Goal: Information Seeking & Learning: Learn about a topic

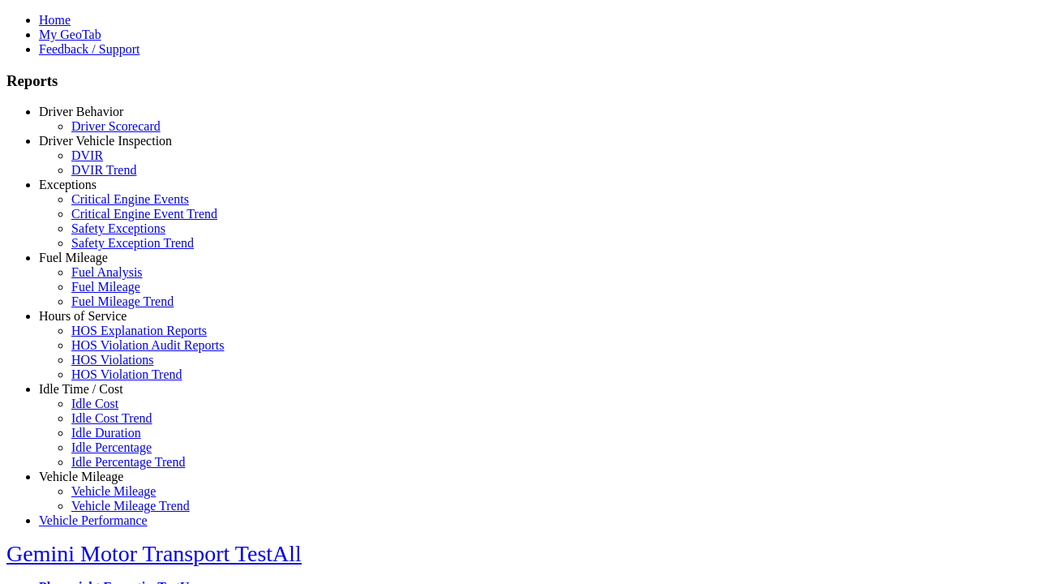
click at [93, 264] on link "Fuel Mileage" at bounding box center [73, 258] width 69 height 14
click at [105, 294] on link "Fuel Mileage" at bounding box center [105, 287] width 69 height 14
select select "**********"
select select
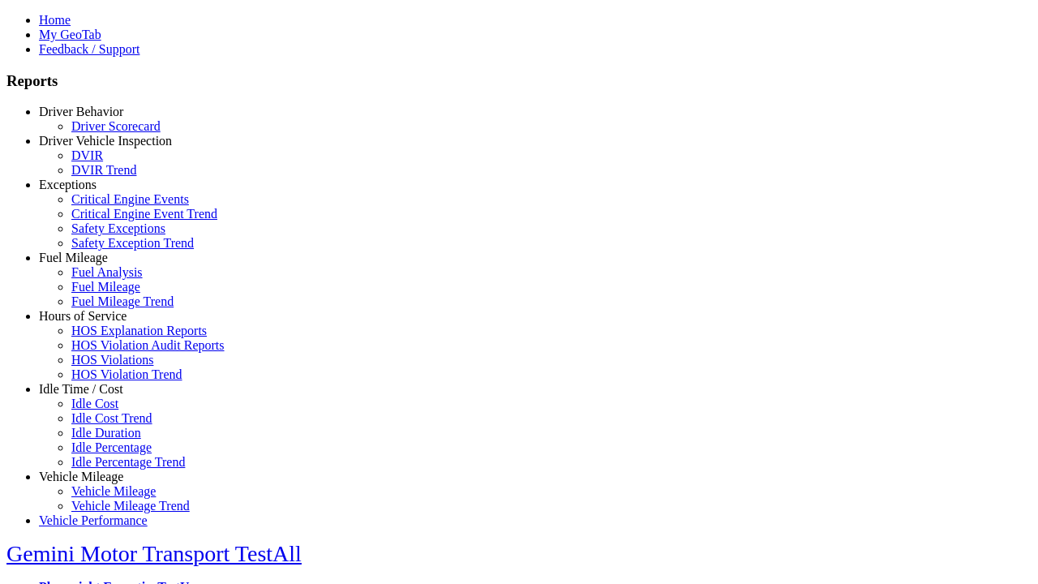
select select
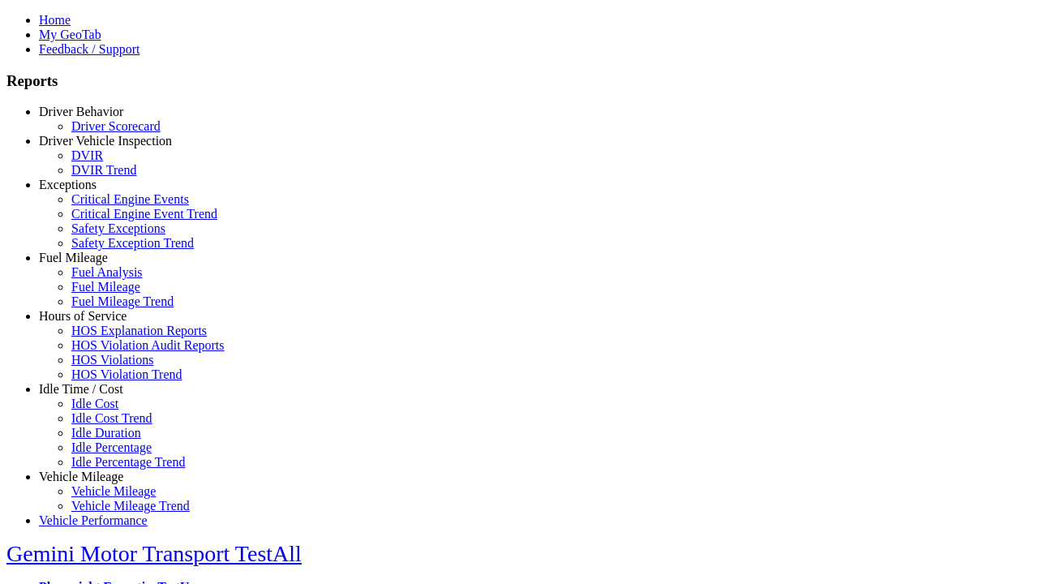
select select
